Goal: Navigation & Orientation: Understand site structure

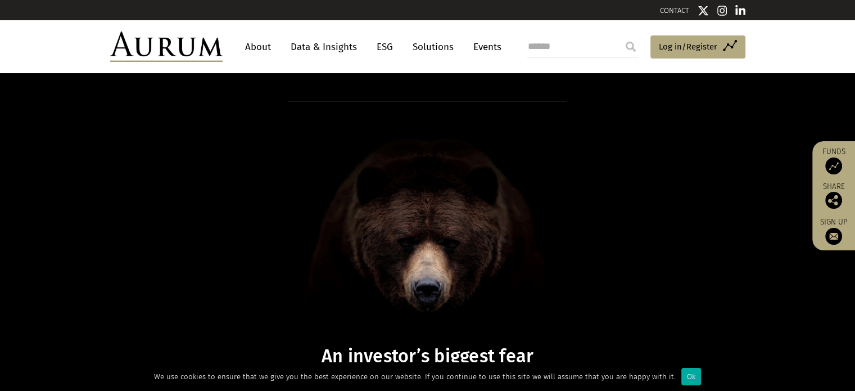
click at [253, 47] on link "About" at bounding box center [257, 47] width 37 height 21
drag, startPoint x: 142, startPoint y: 6, endPoint x: 672, endPoint y: 187, distance: 560.3
click at [672, 188] on div "An investor’s biggest fear Is it time you protected your portfolio?" at bounding box center [427, 248] width 657 height 294
click at [192, 47] on img at bounding box center [166, 46] width 112 height 30
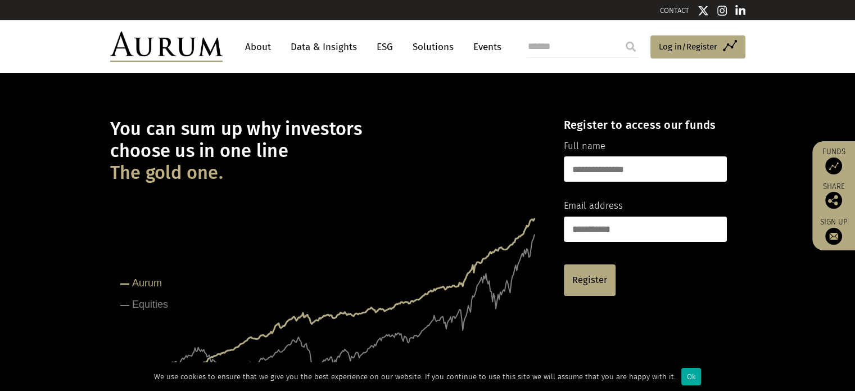
click at [258, 45] on link "About" at bounding box center [257, 47] width 37 height 21
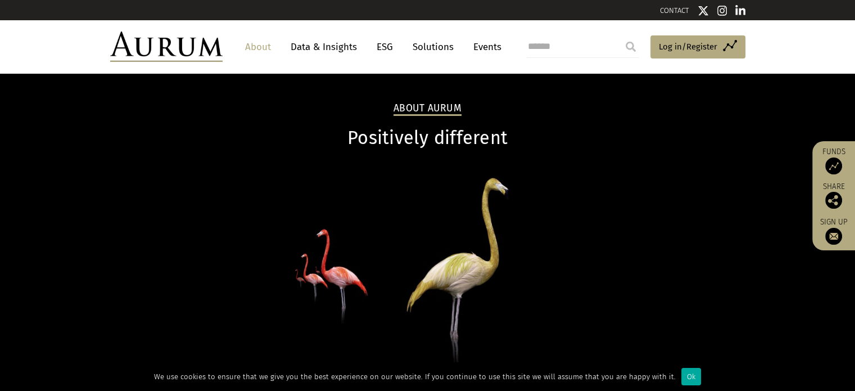
click at [320, 49] on link "Data & Insights" at bounding box center [324, 47] width 78 height 21
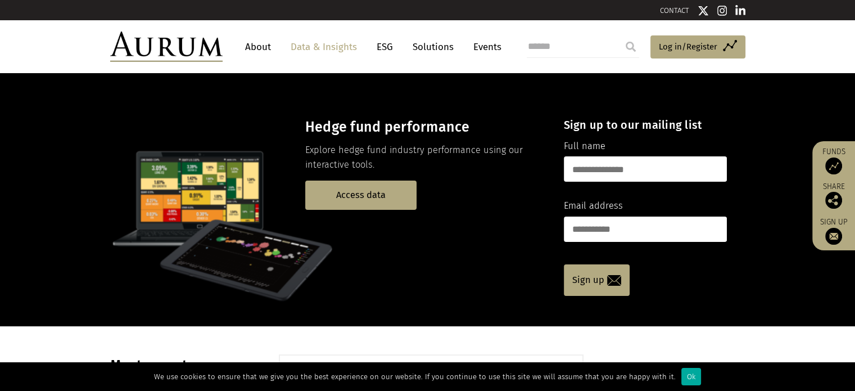
click at [198, 51] on img at bounding box center [166, 46] width 112 height 30
